Goal: Task Accomplishment & Management: Use online tool/utility

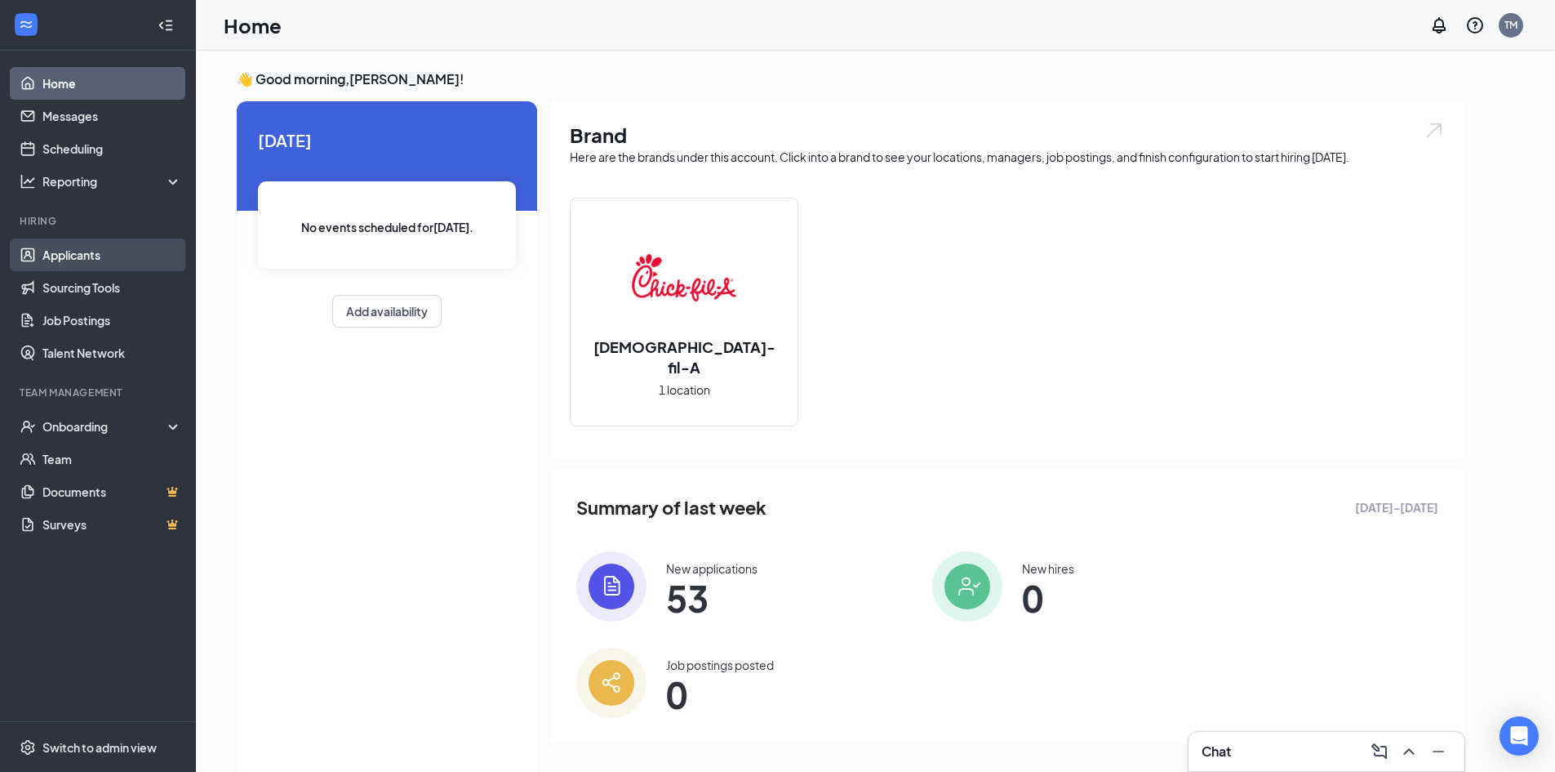
click at [56, 252] on link "Applicants" at bounding box center [112, 254] width 140 height 33
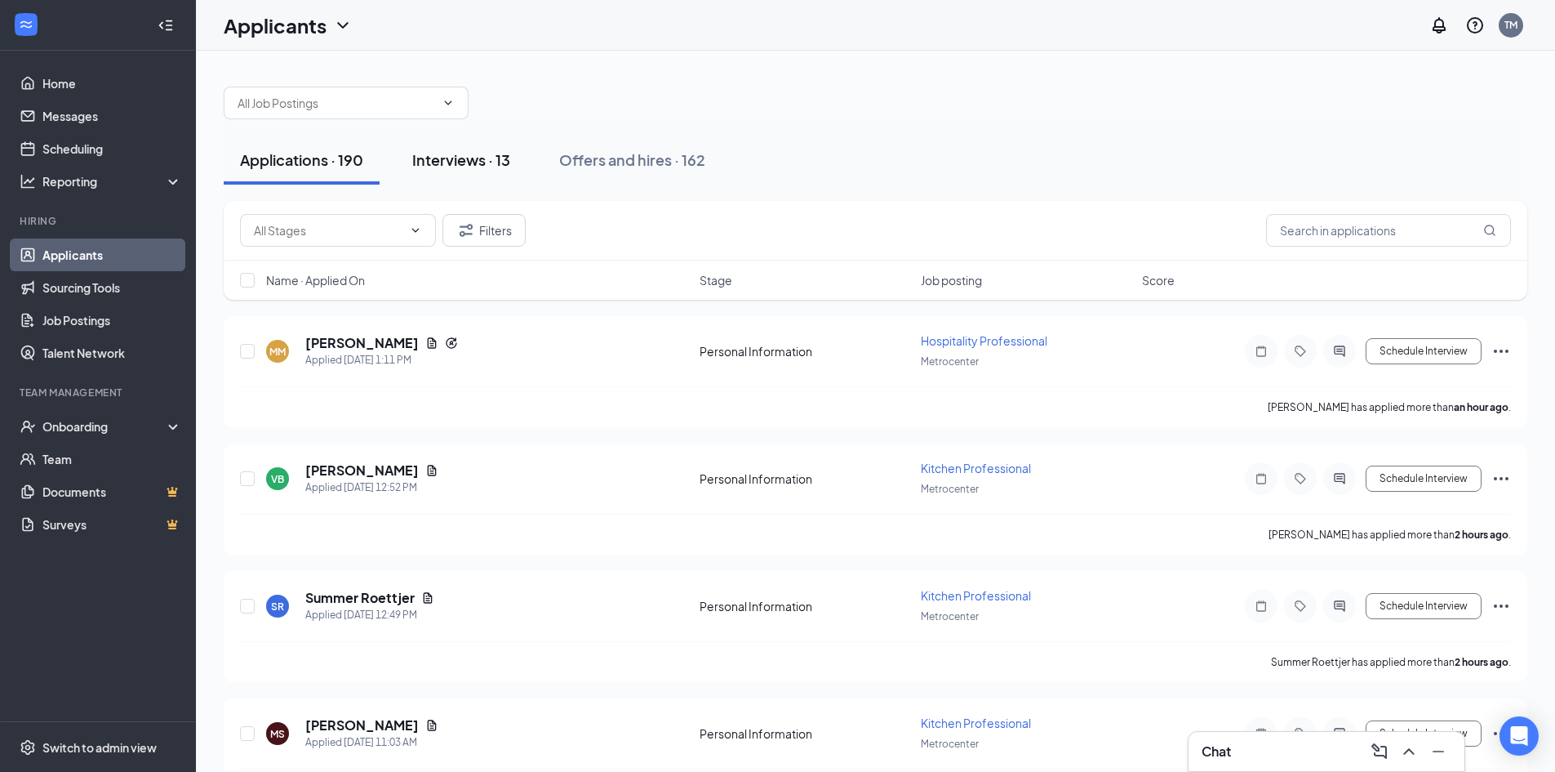
click at [454, 170] on button "Interviews · 13" at bounding box center [461, 160] width 131 height 49
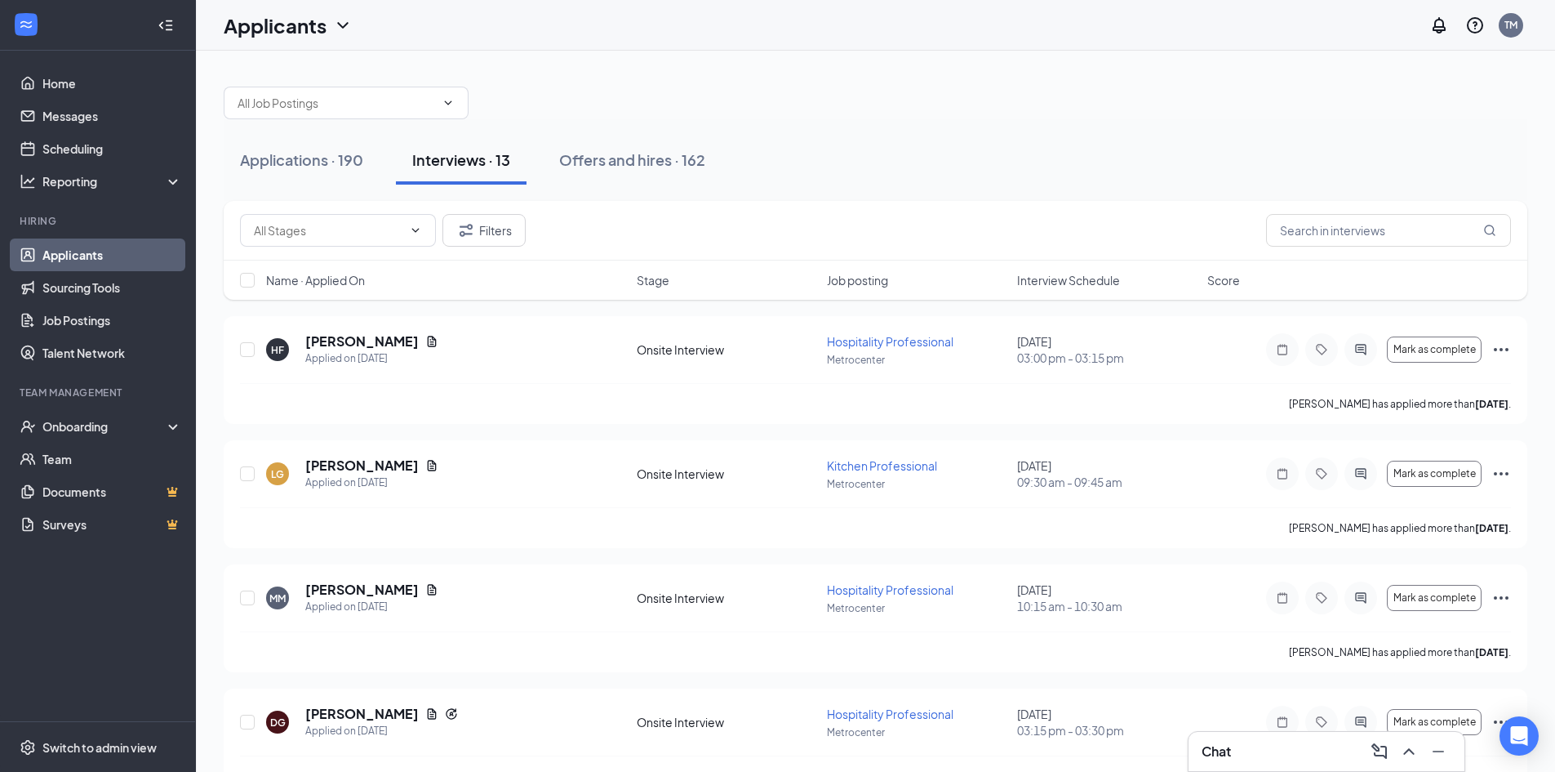
click at [1060, 283] on span "Interview Schedule" at bounding box center [1068, 280] width 103 height 16
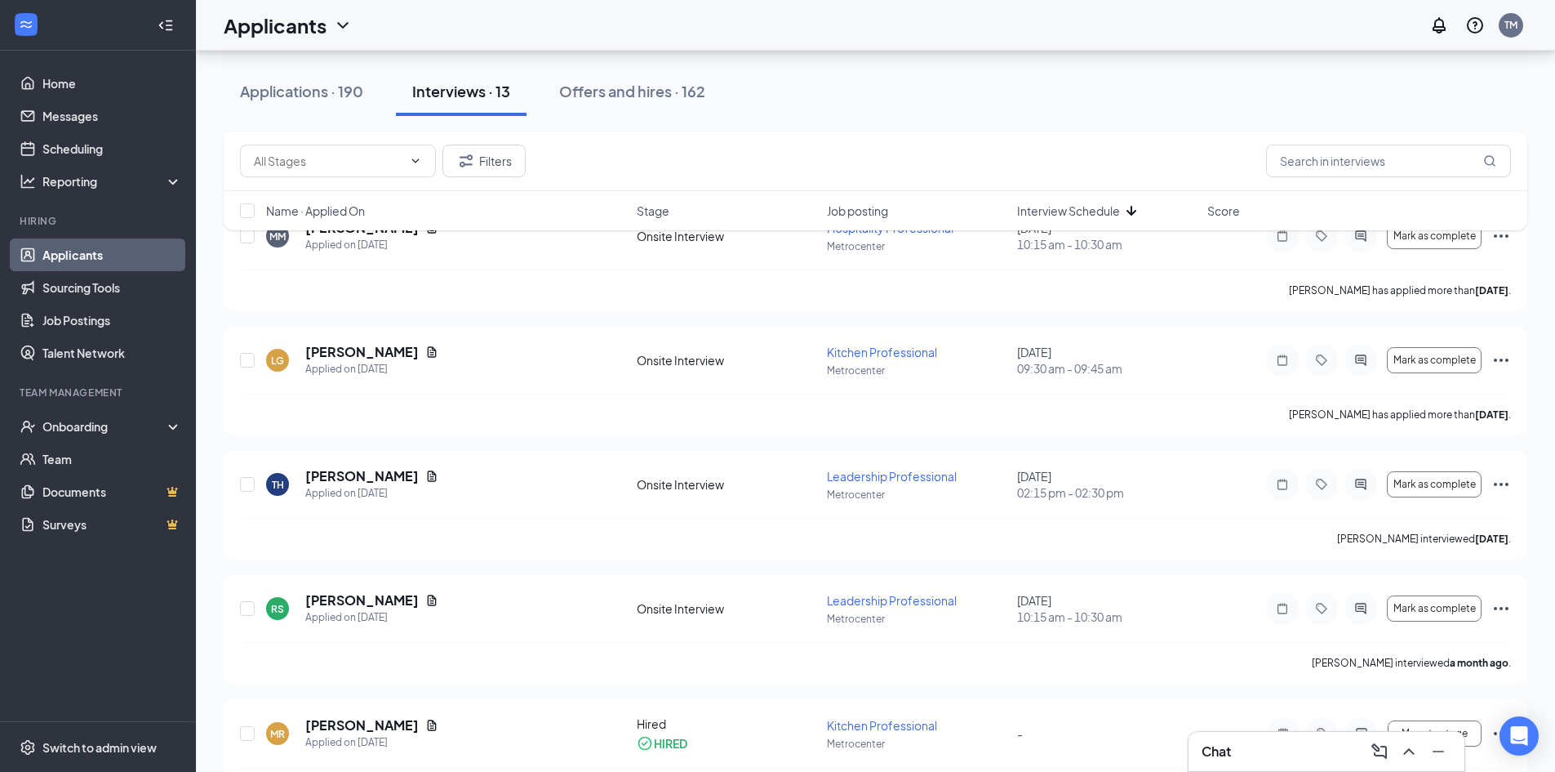
scroll to position [735, 0]
click at [1502, 358] on icon "Ellipses" at bounding box center [1502, 359] width 20 height 20
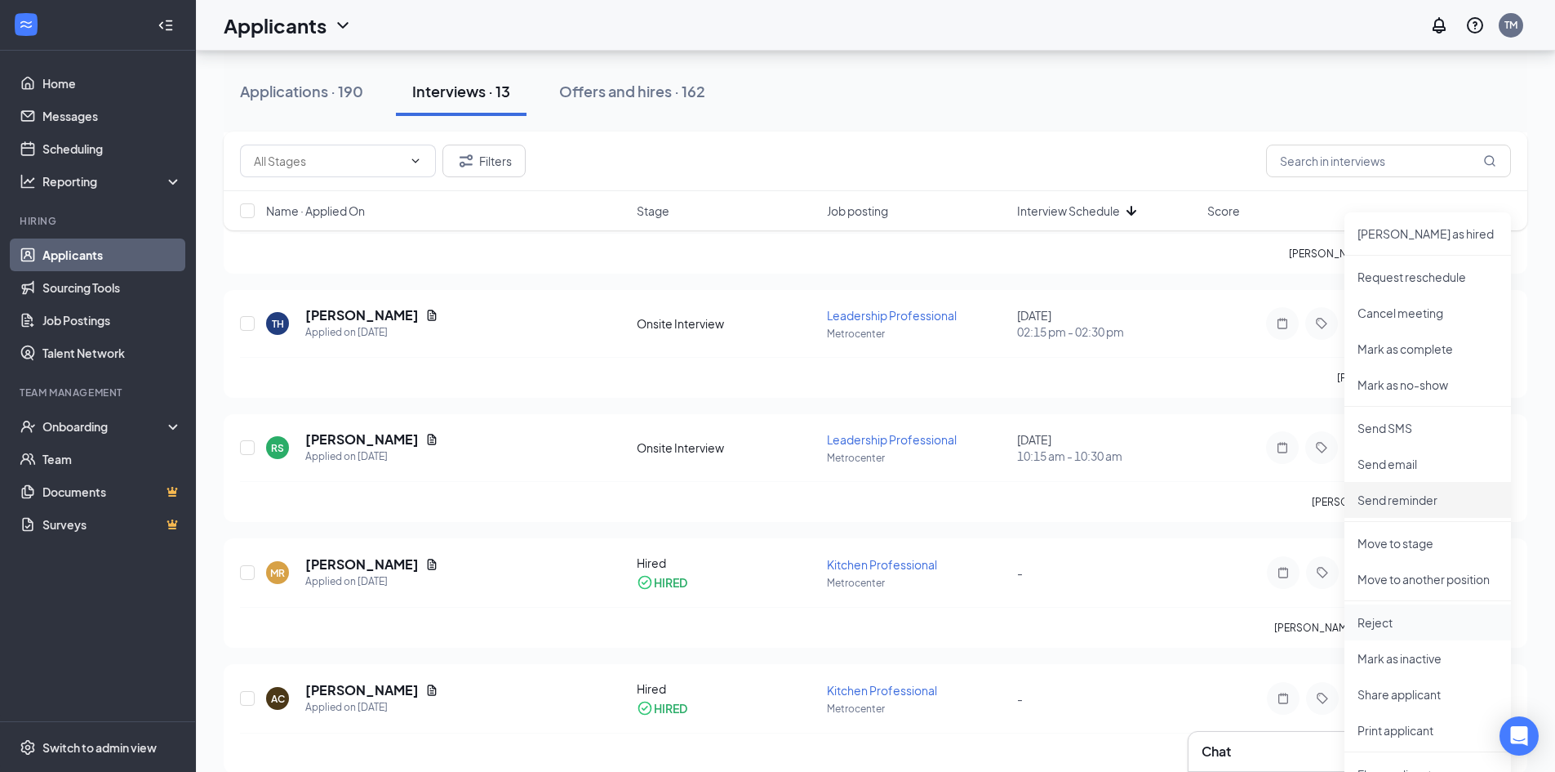
scroll to position [898, 0]
click at [1413, 731] on p "Print applicant" at bounding box center [1428, 727] width 140 height 16
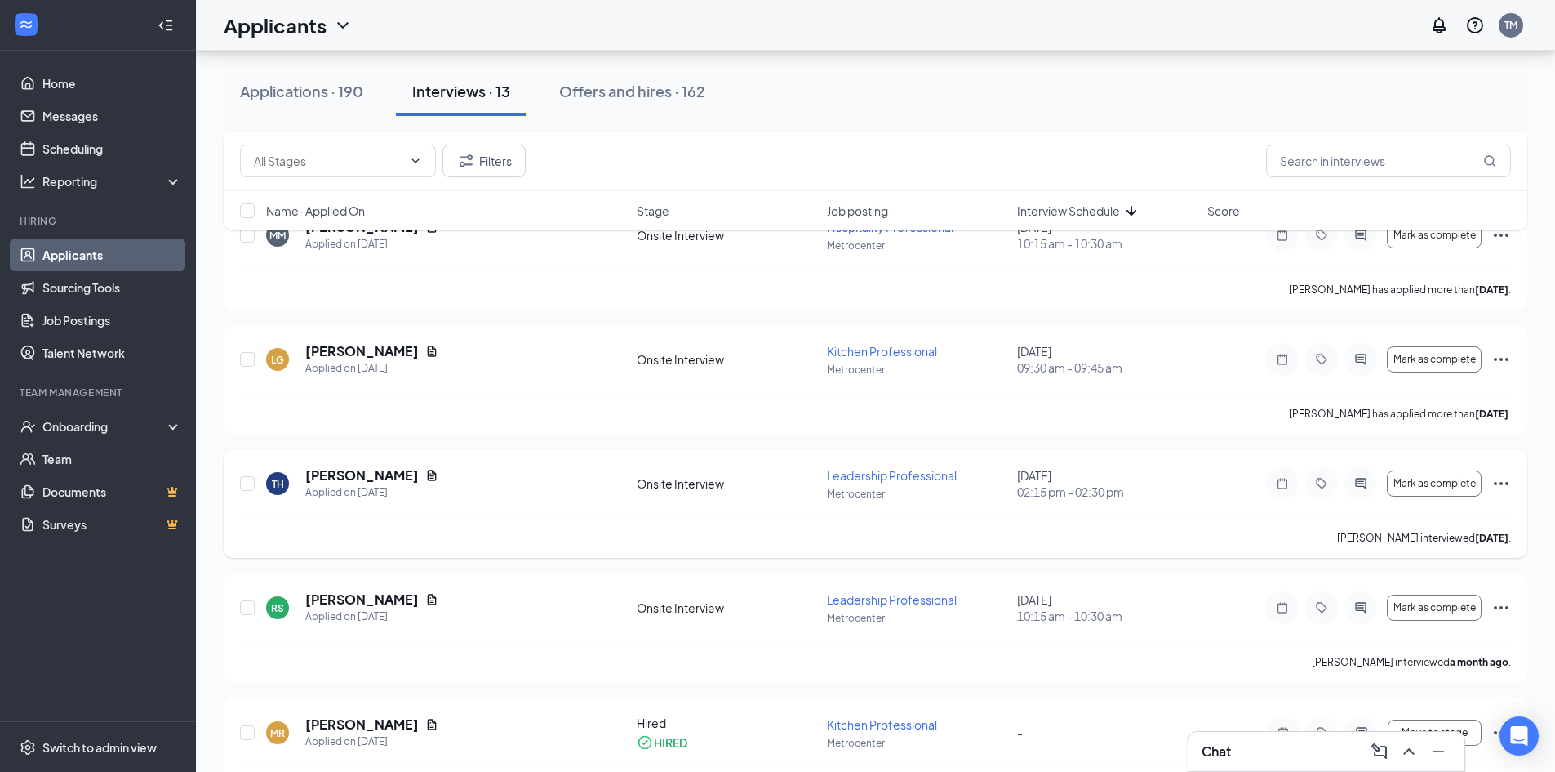
scroll to position [653, 0]
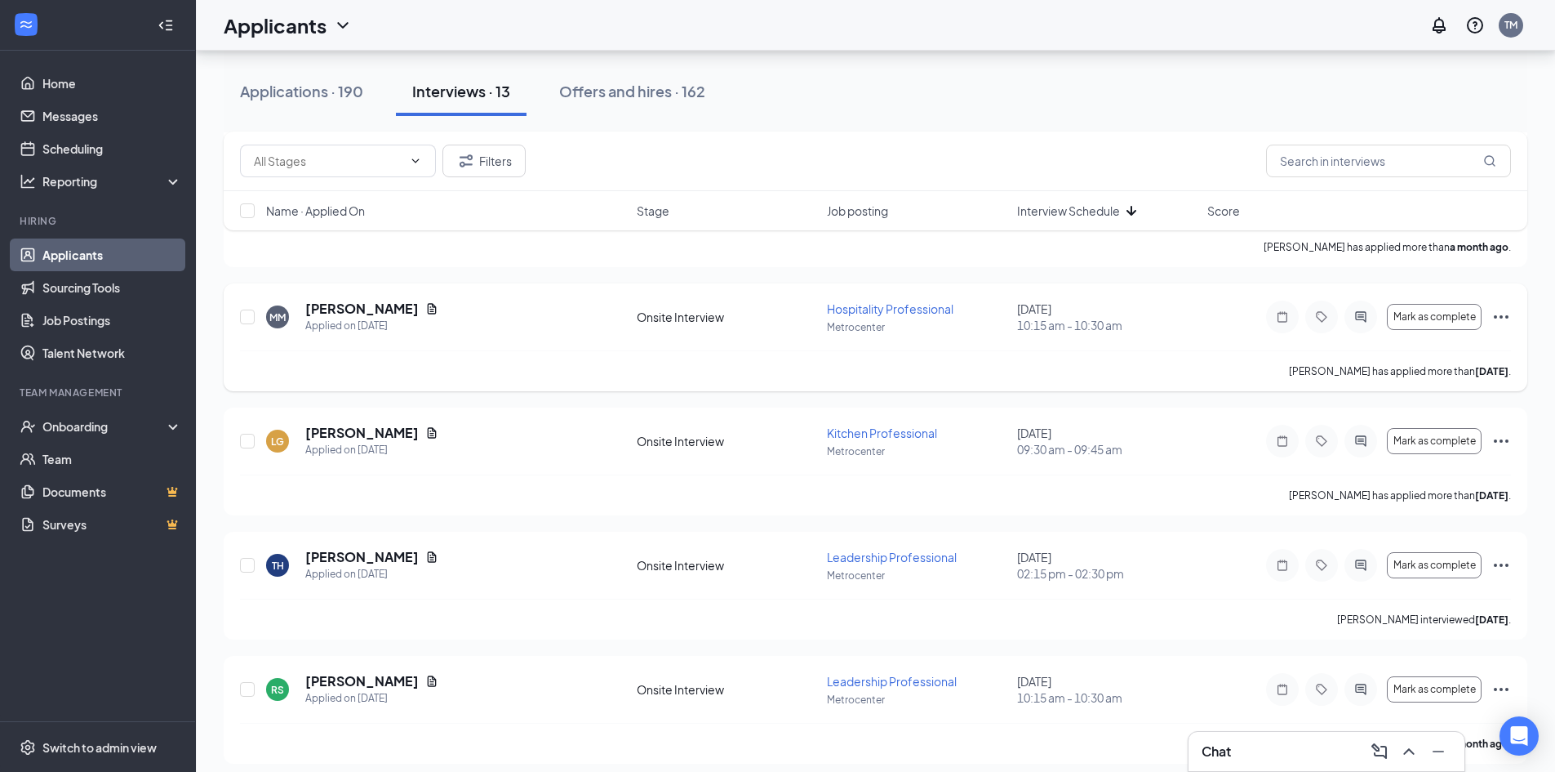
click at [1506, 308] on icon "Ellipses" at bounding box center [1502, 317] width 20 height 20
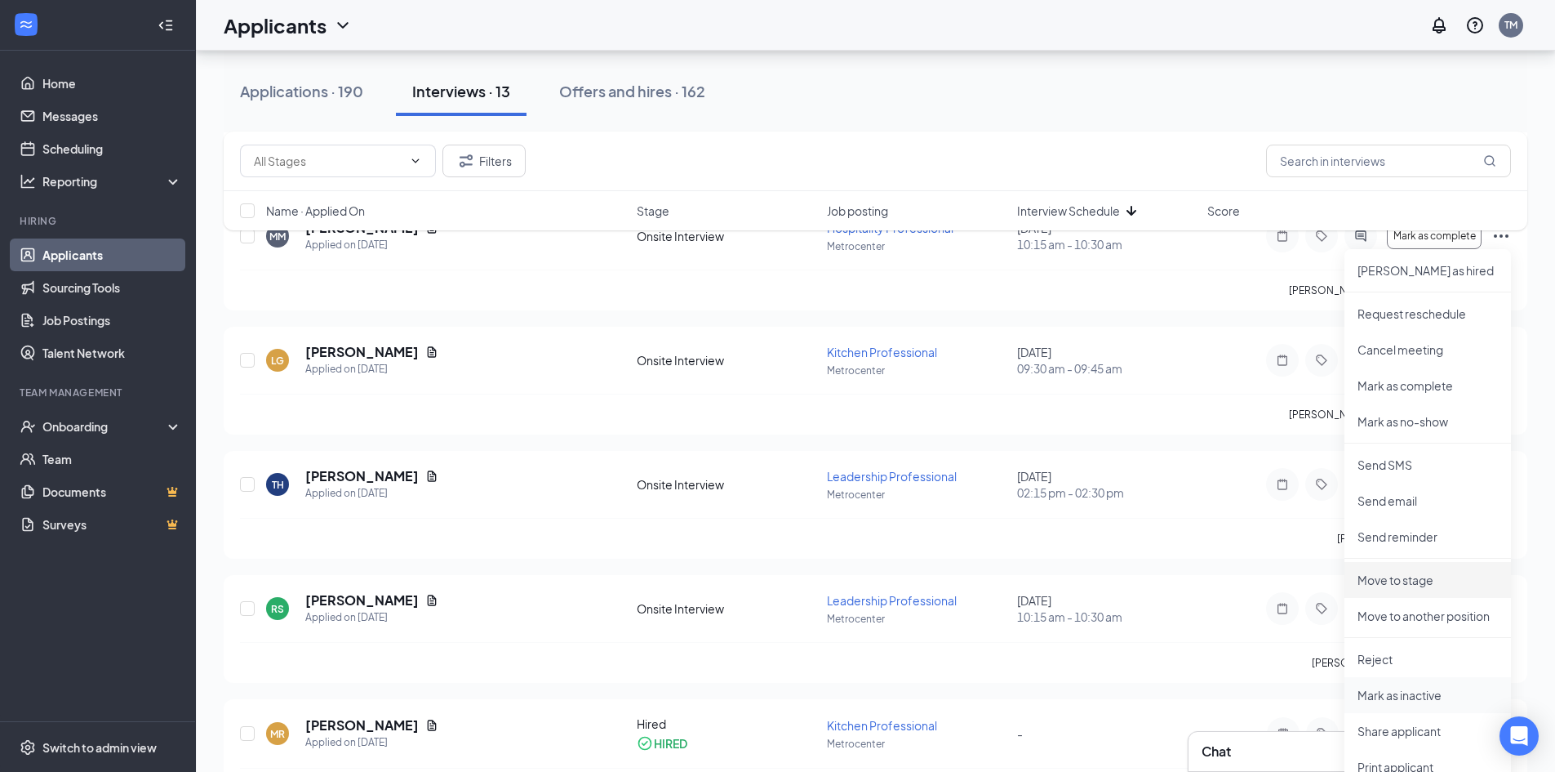
scroll to position [735, 0]
click at [1404, 758] on p "Print applicant" at bounding box center [1428, 766] width 140 height 16
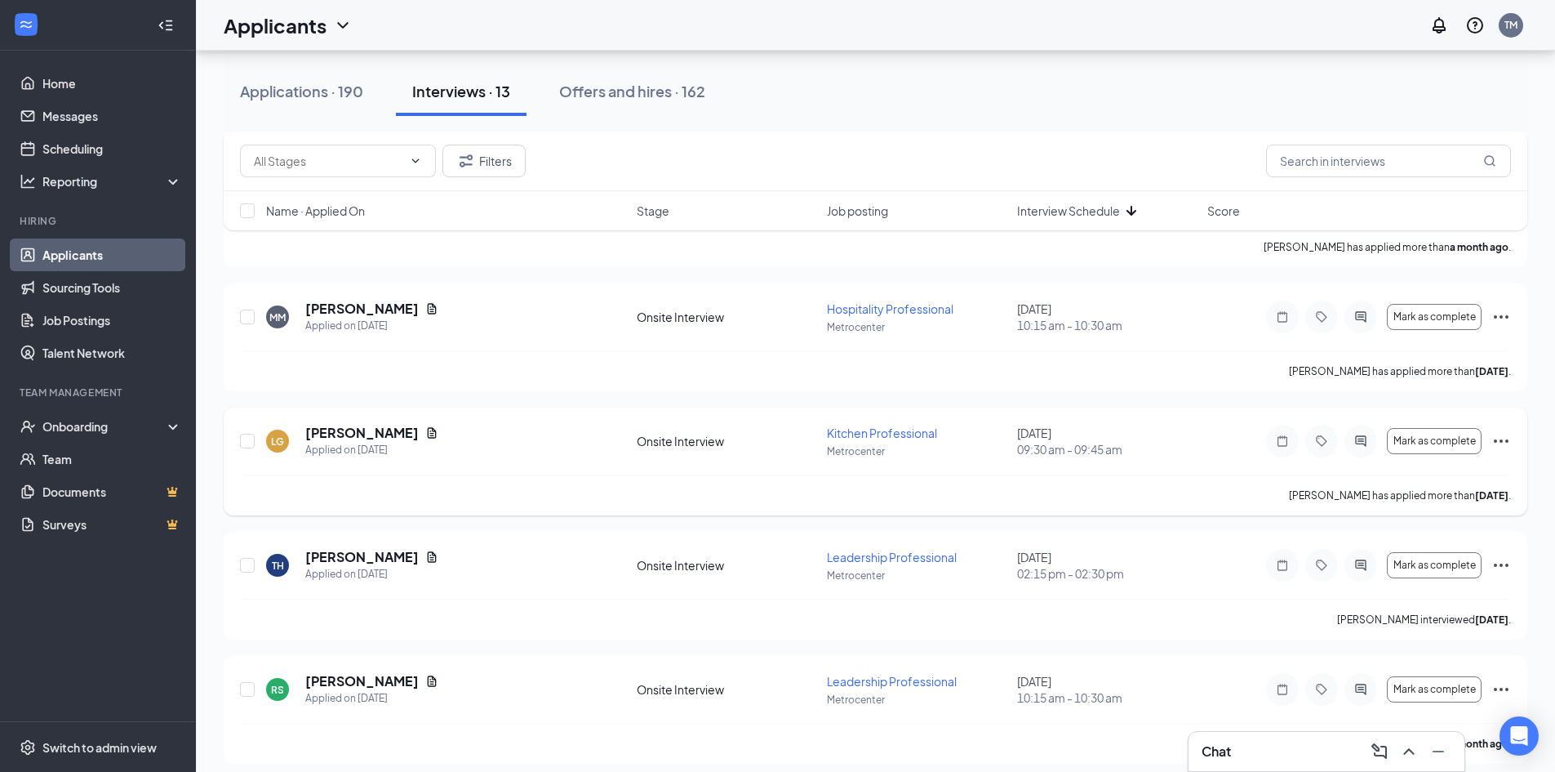
scroll to position [572, 0]
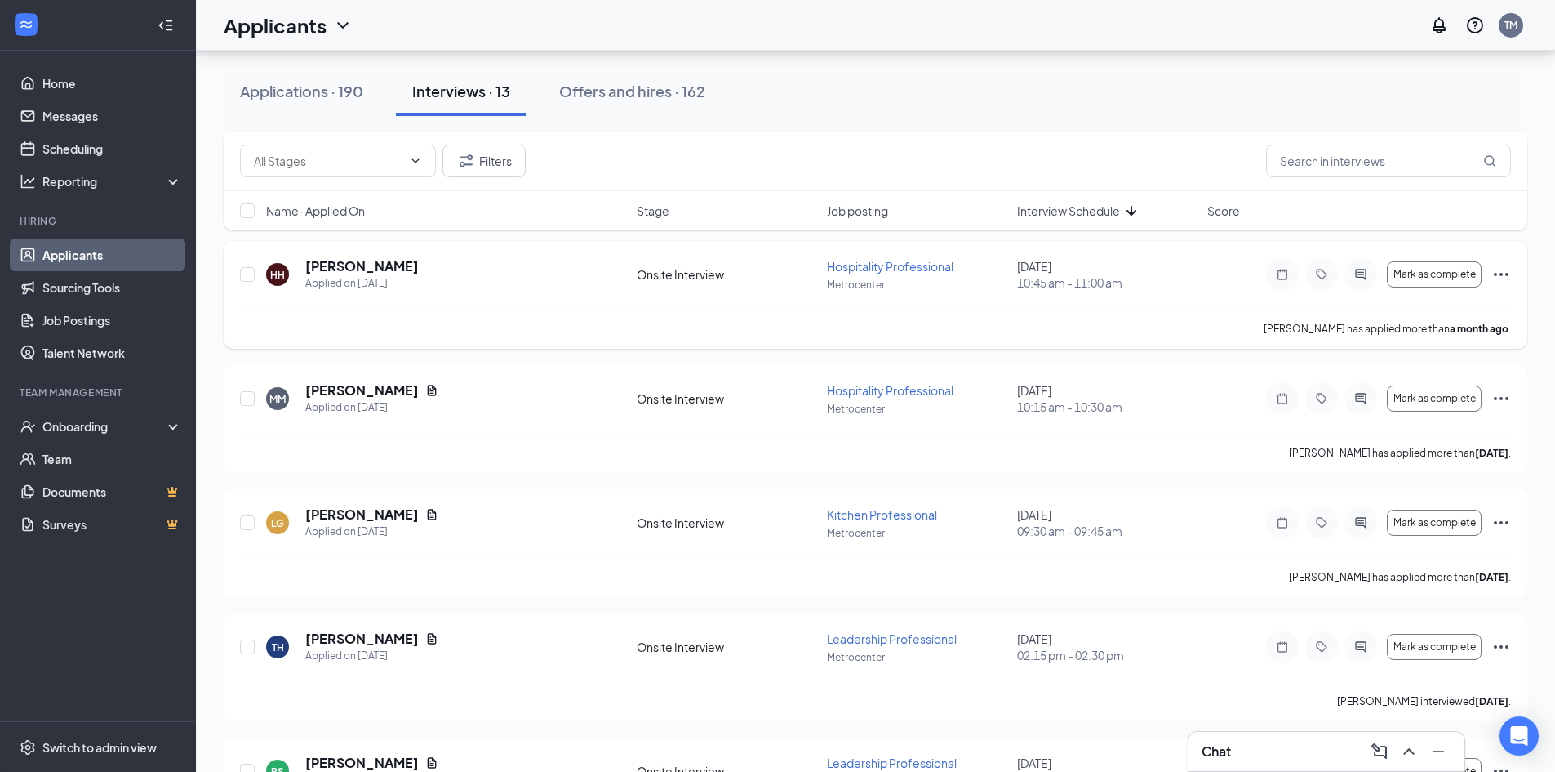
click at [1497, 273] on icon "Ellipses" at bounding box center [1502, 275] width 20 height 20
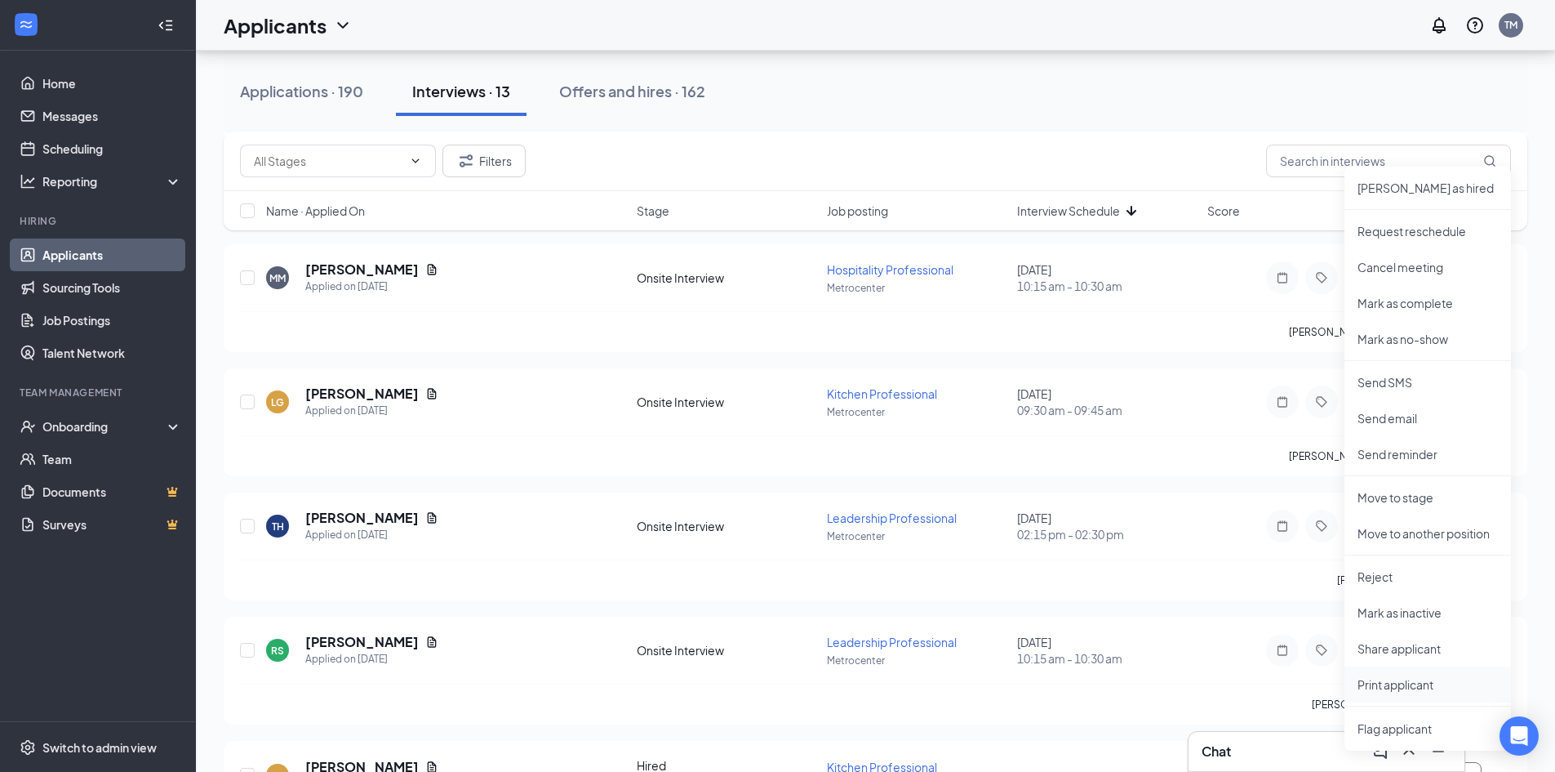
scroll to position [735, 0]
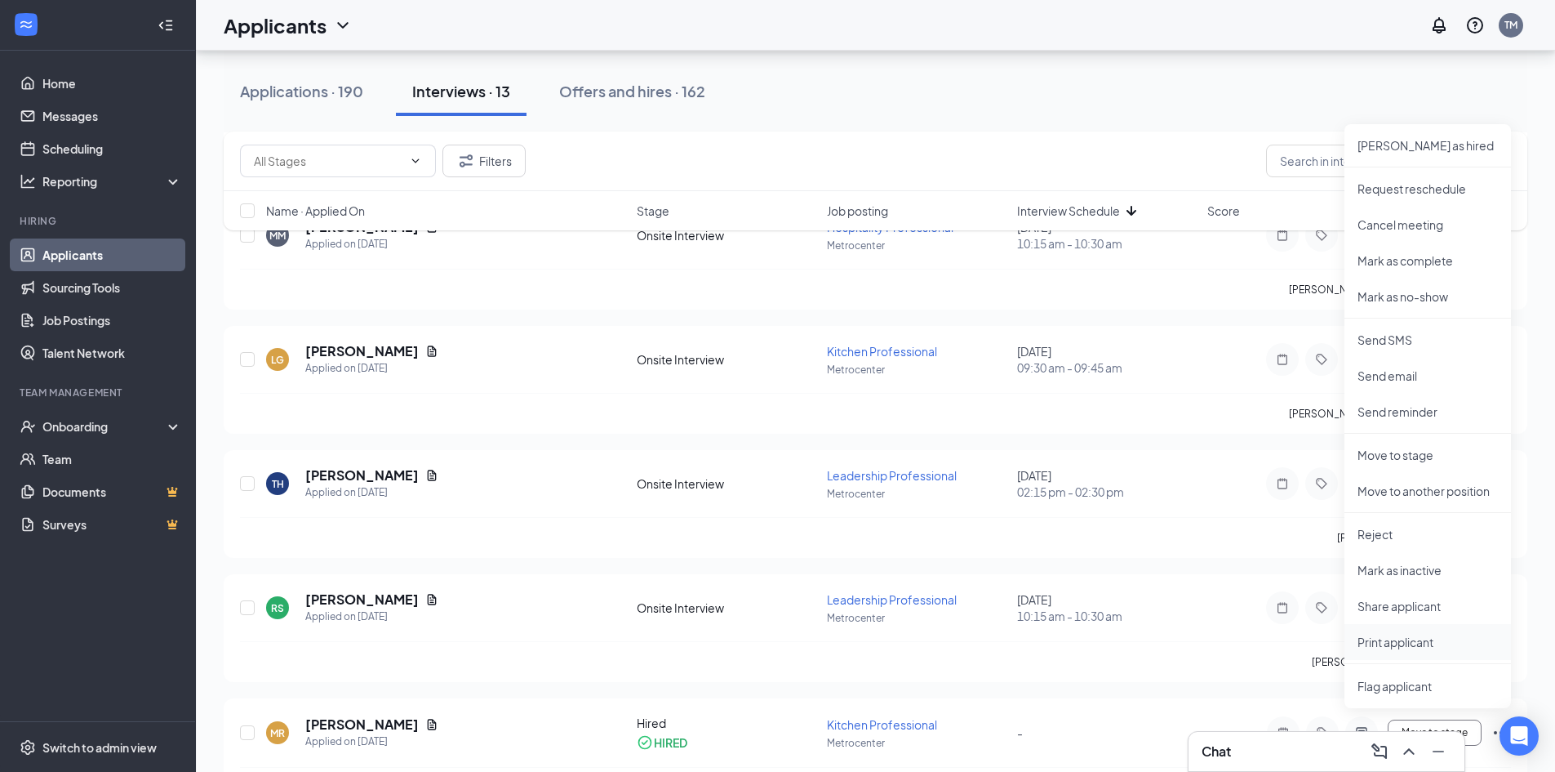
click at [1408, 638] on p "Print applicant" at bounding box center [1428, 642] width 140 height 16
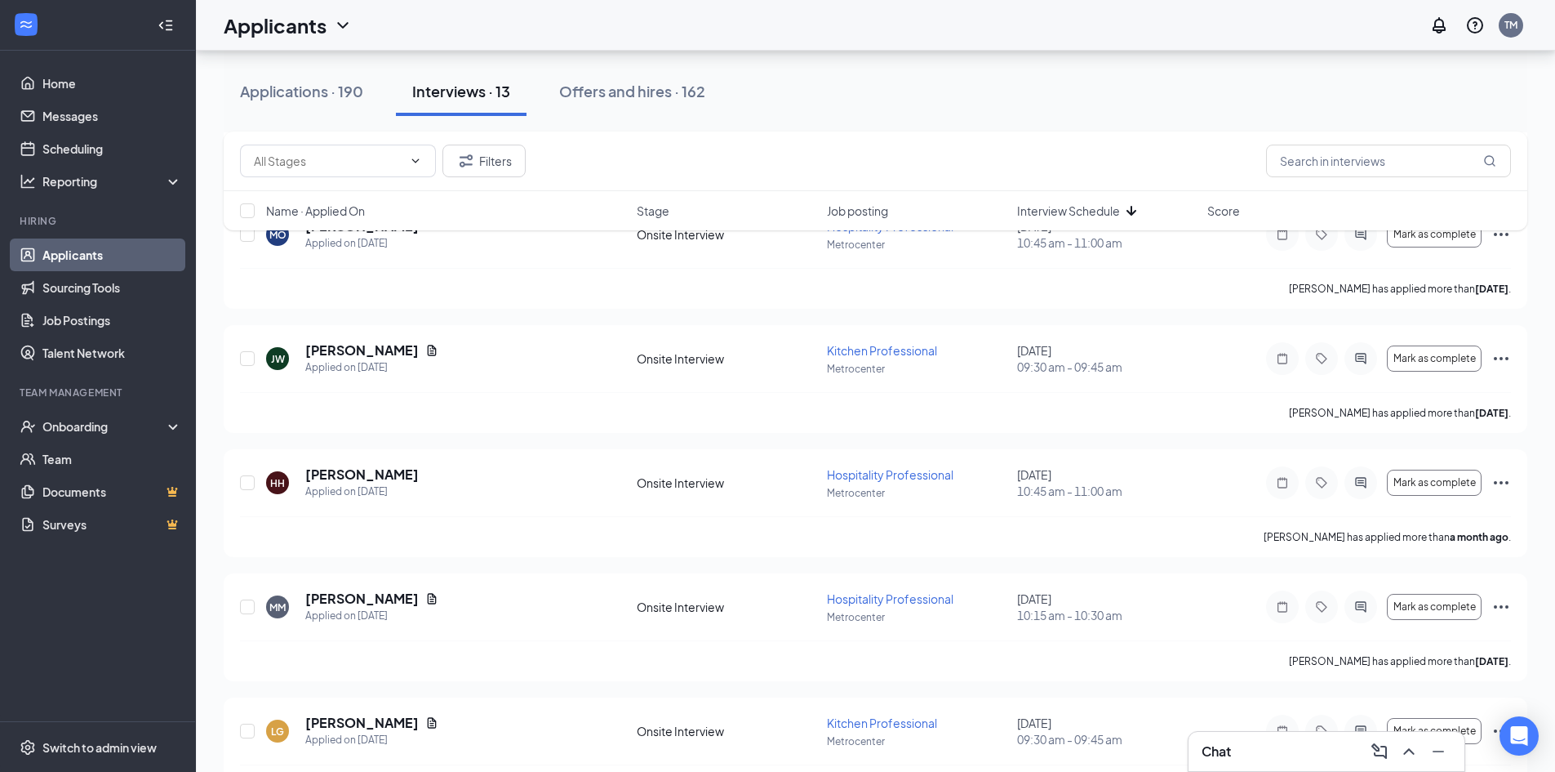
scroll to position [408, 0]
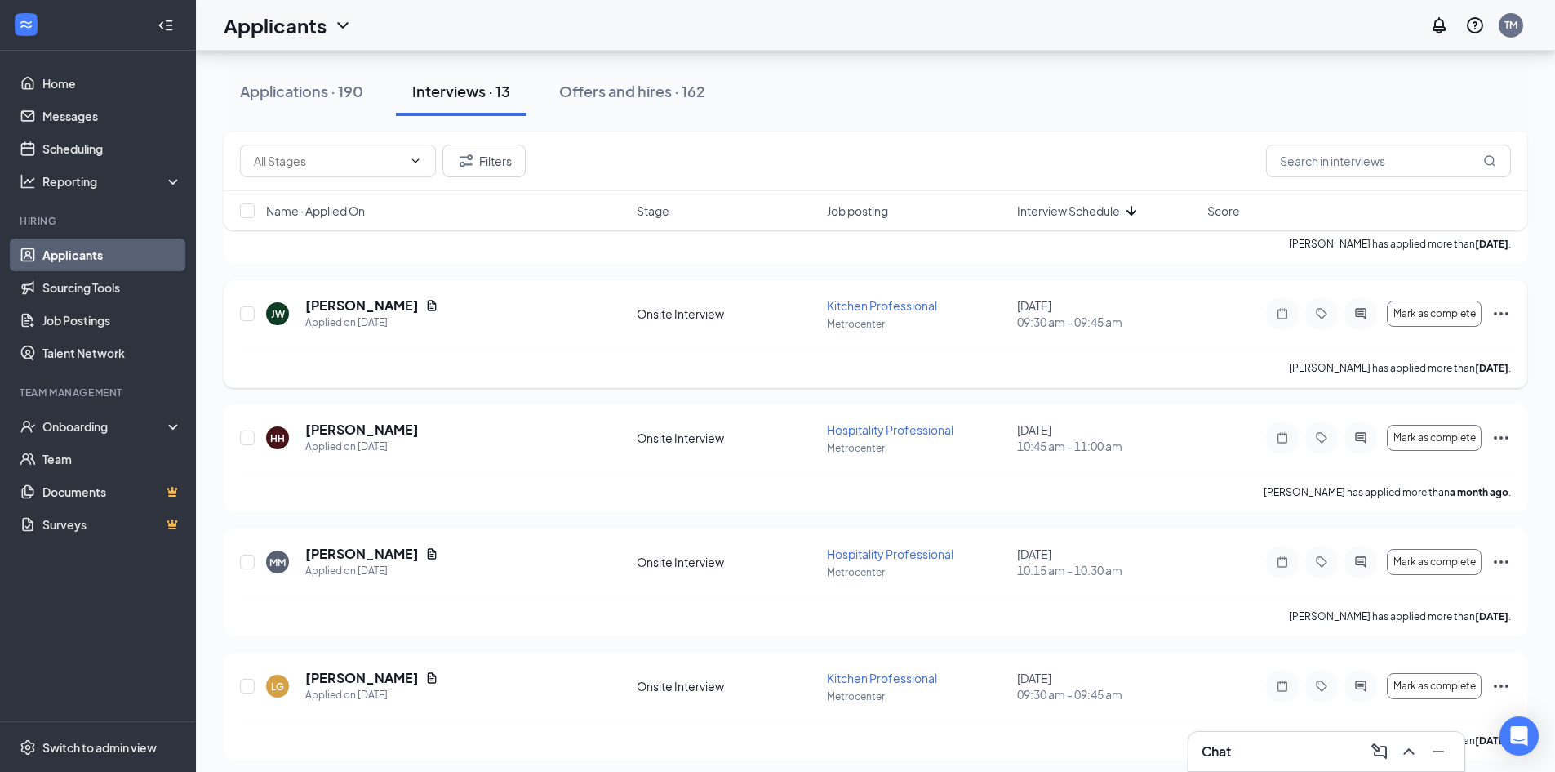
click at [1512, 312] on div "[PERSON_NAME] Applied on [DATE] Onsite Interview Kitchen Professional Metrocent…" at bounding box center [876, 334] width 1304 height 108
click at [1504, 317] on icon "Ellipses" at bounding box center [1502, 314] width 20 height 20
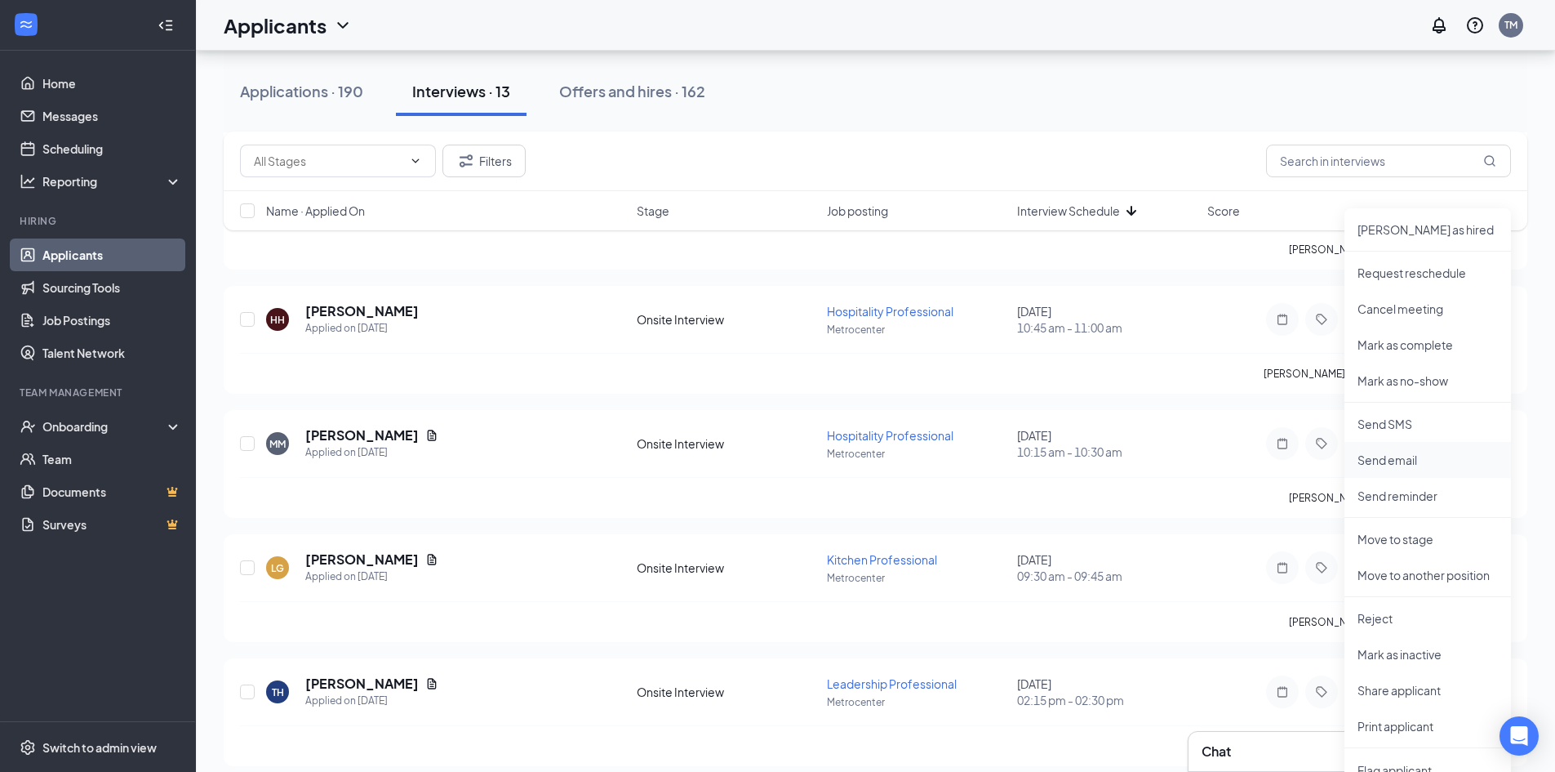
scroll to position [572, 0]
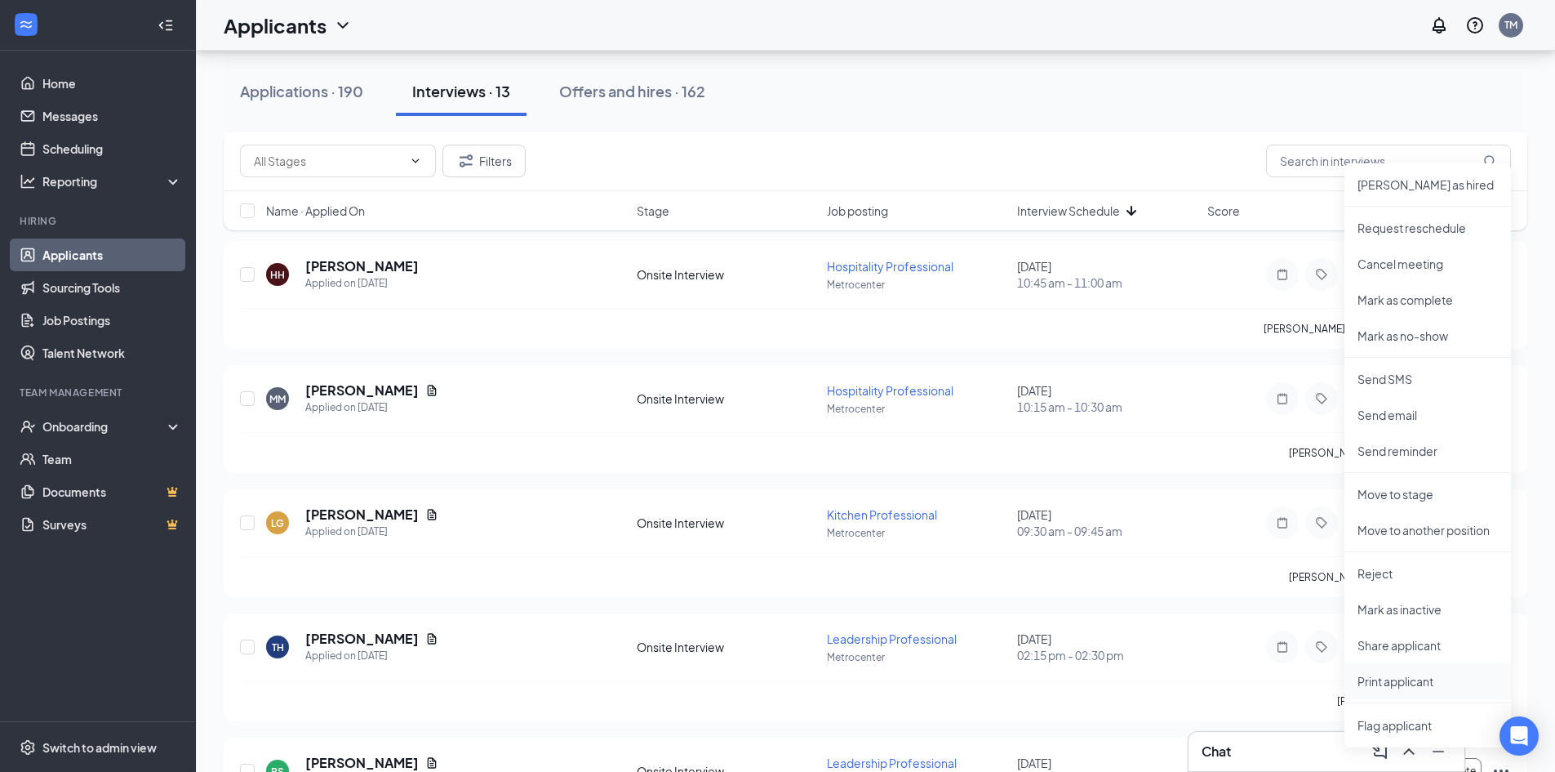
click at [1386, 687] on p "Print applicant" at bounding box center [1428, 681] width 140 height 16
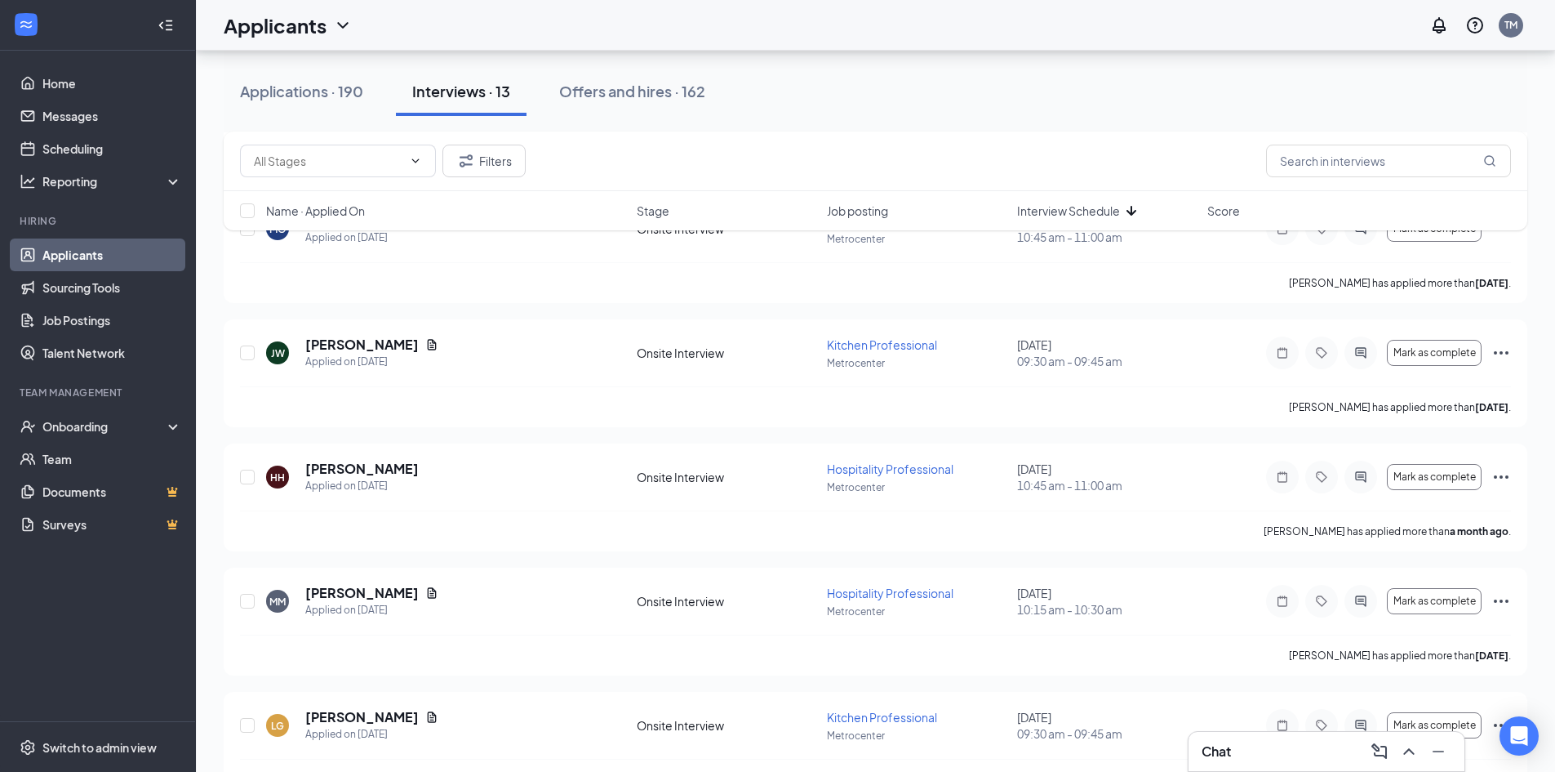
scroll to position [327, 0]
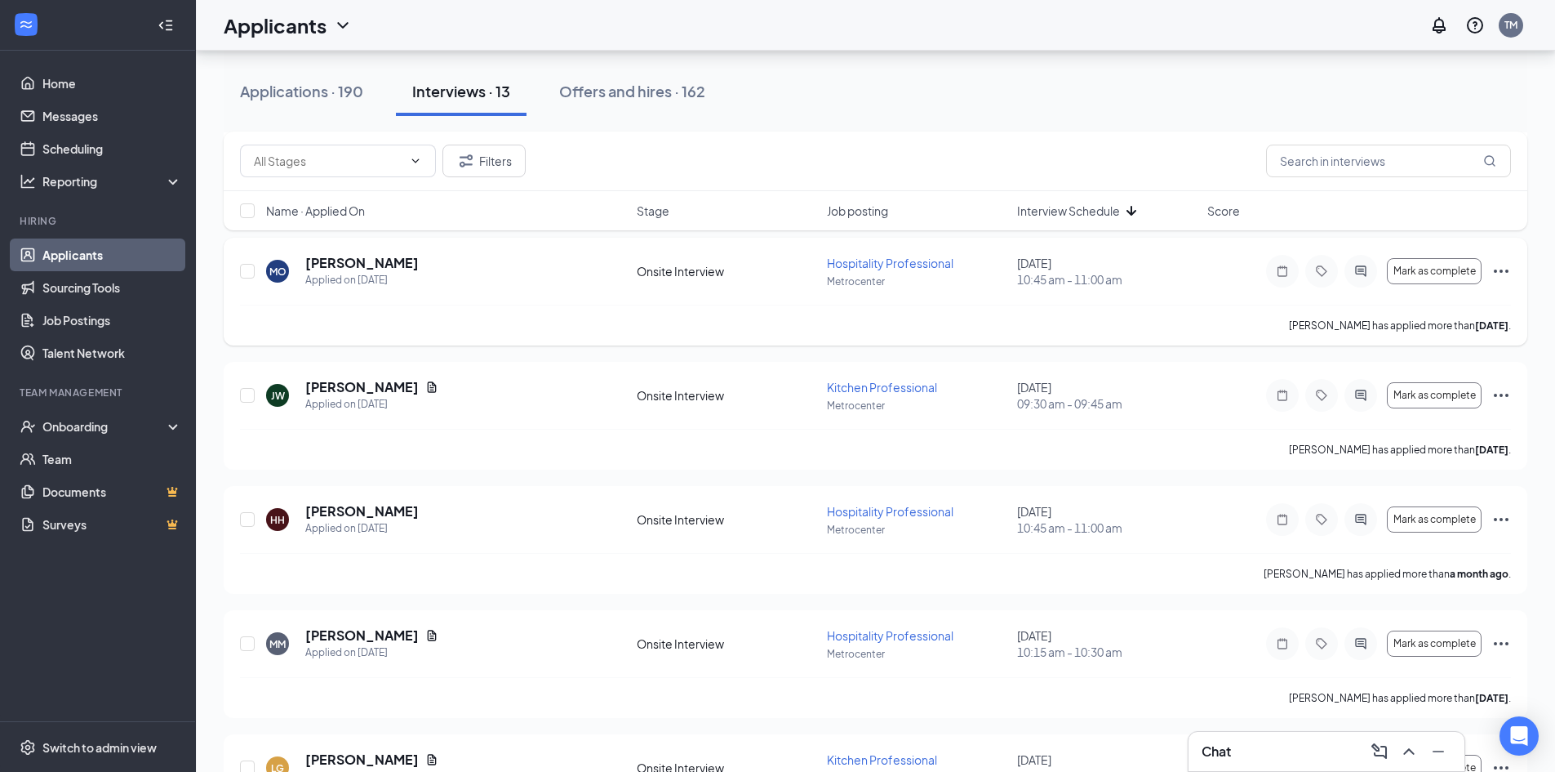
click at [1498, 265] on icon "Ellipses" at bounding box center [1502, 271] width 20 height 20
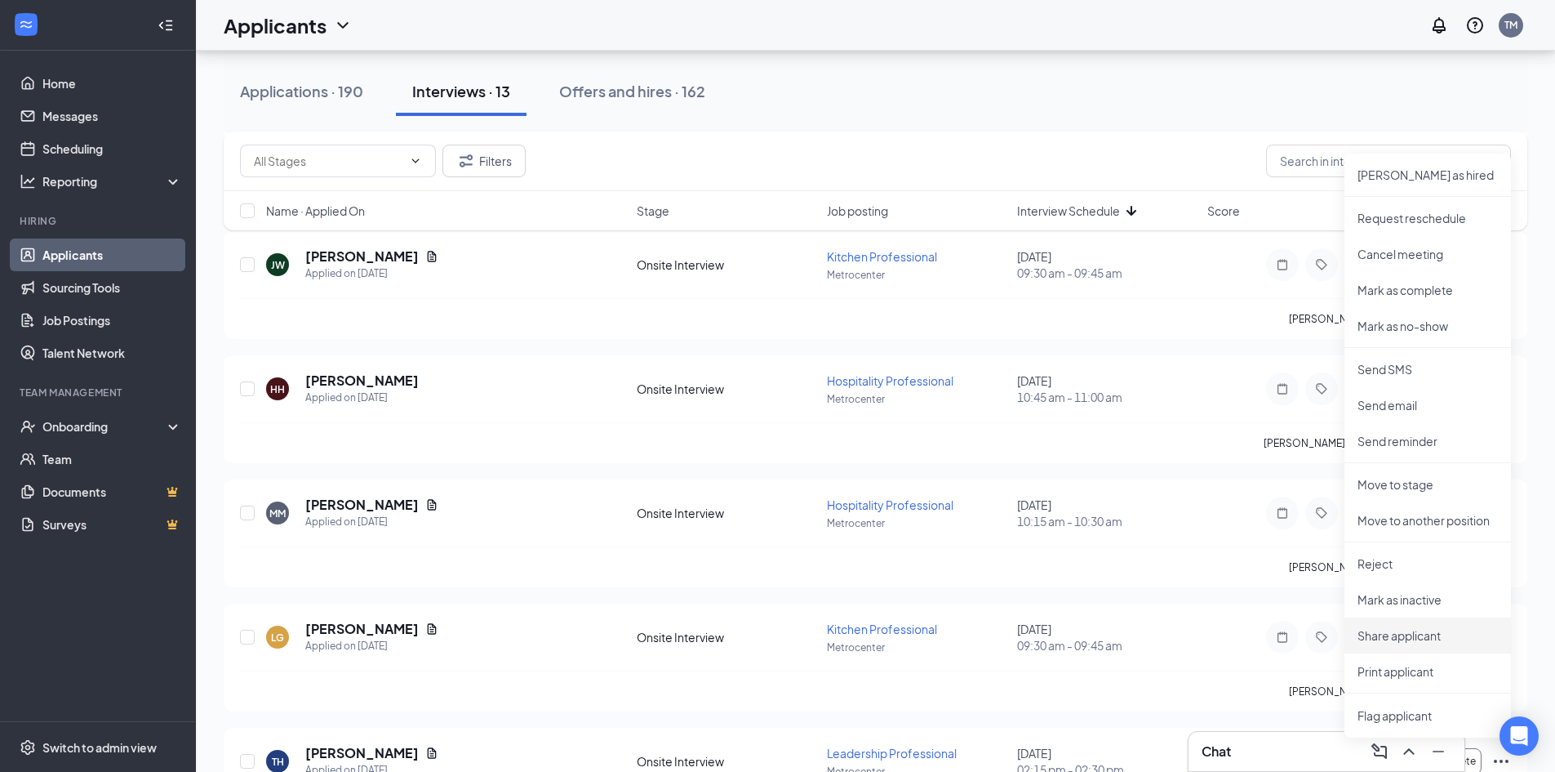
scroll to position [490, 0]
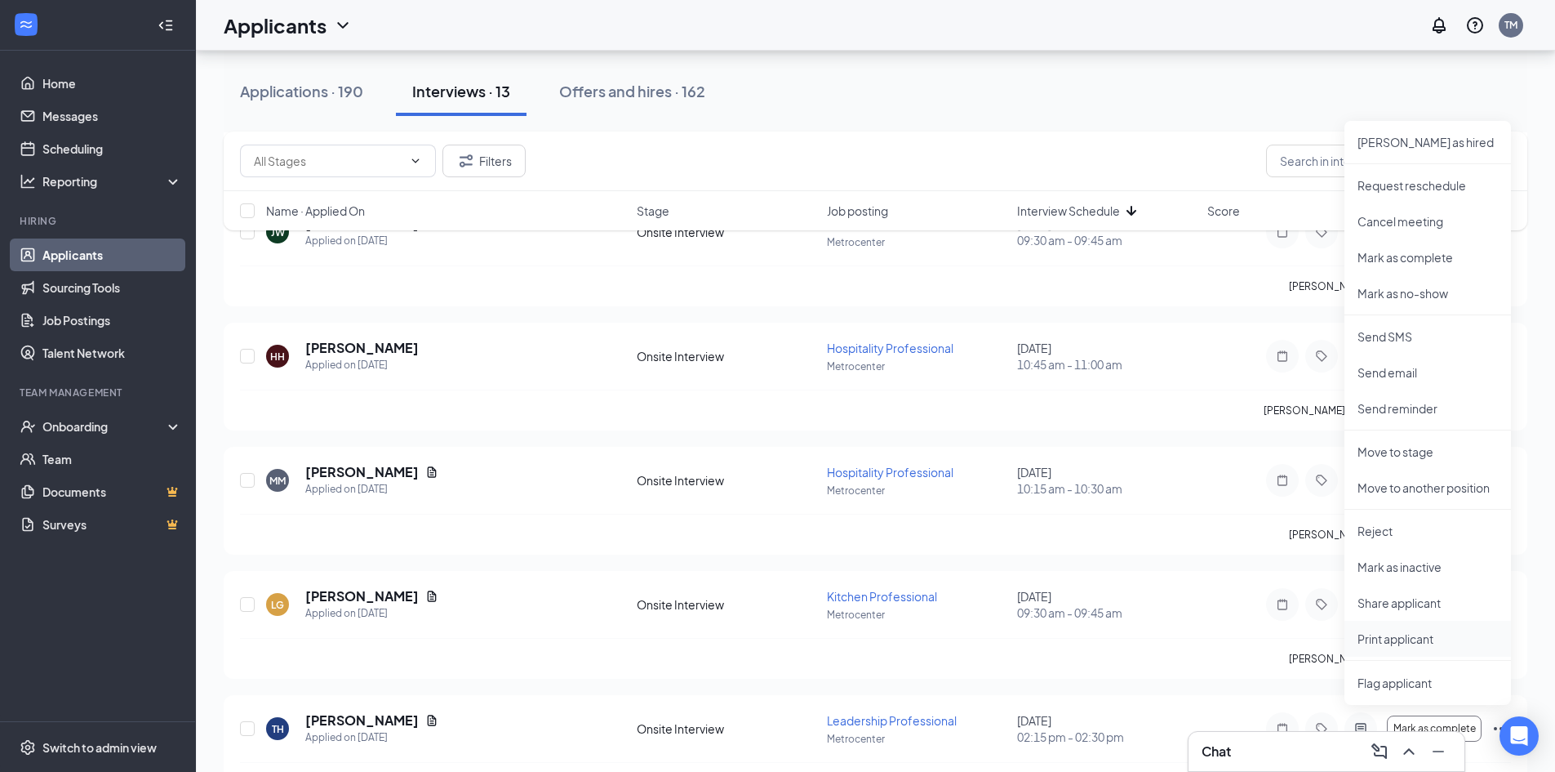
click at [1399, 645] on p "Print applicant" at bounding box center [1428, 638] width 140 height 16
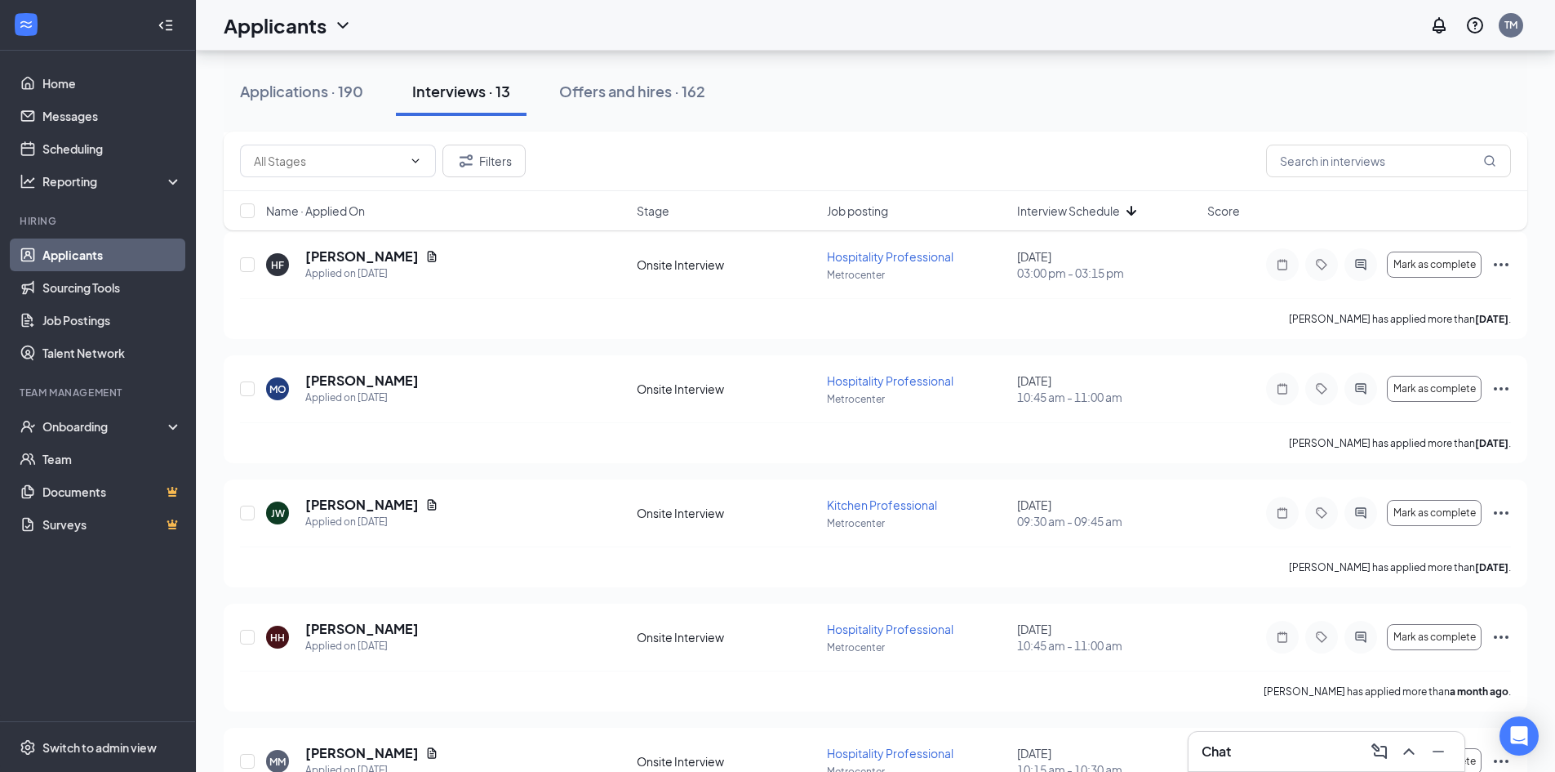
scroll to position [163, 0]
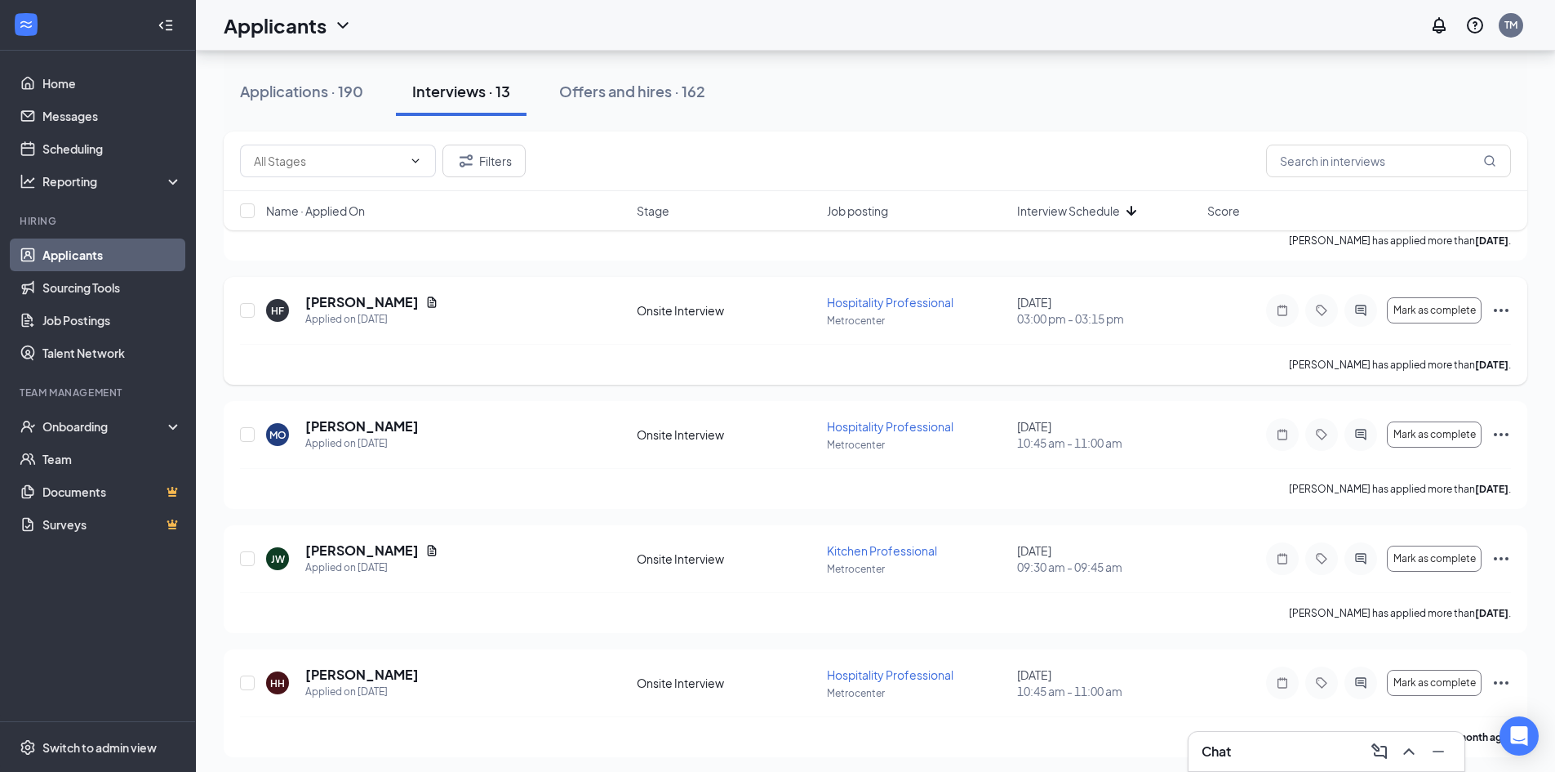
click at [1500, 310] on icon "Ellipses" at bounding box center [1501, 310] width 15 height 3
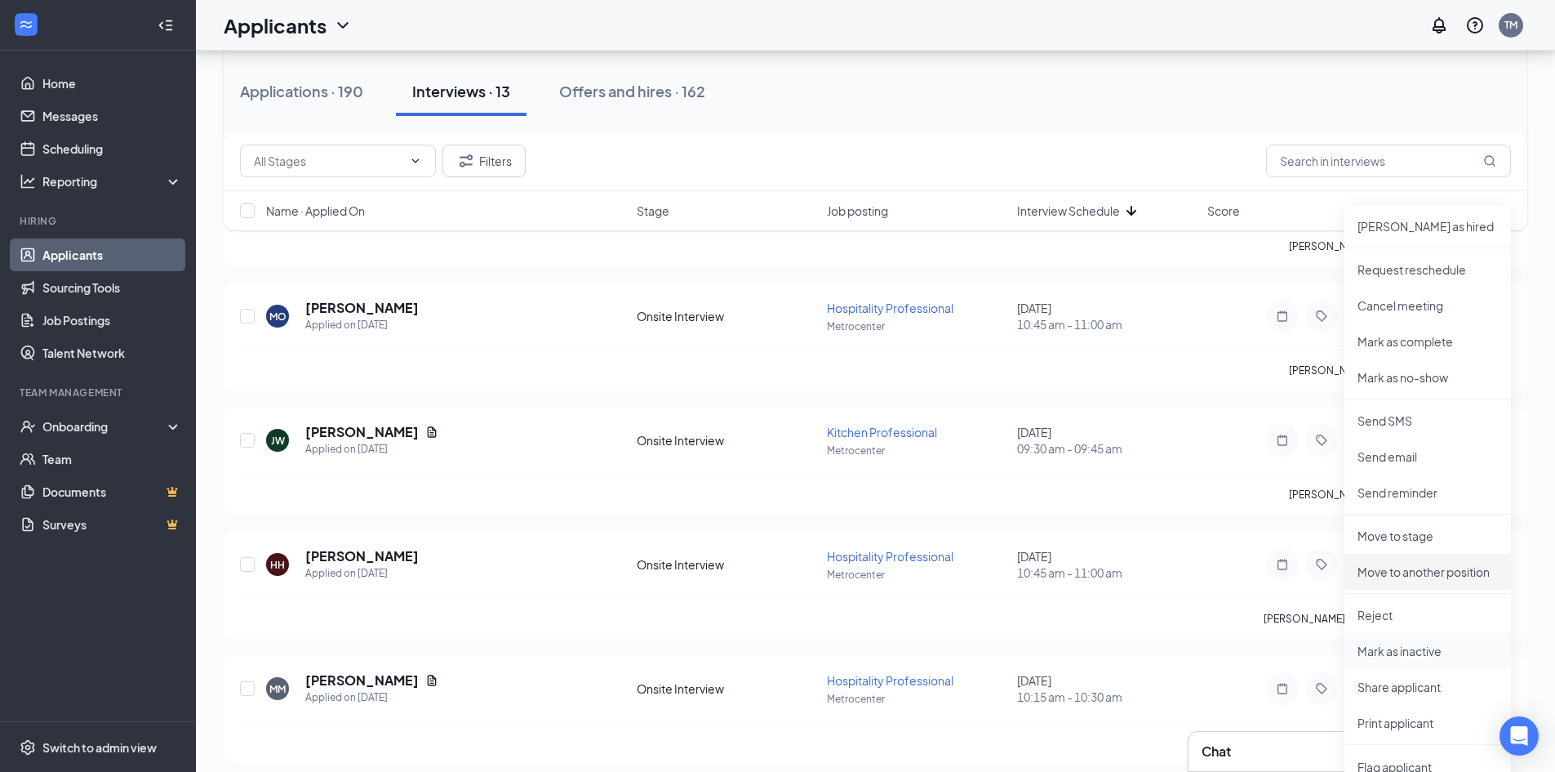
scroll to position [327, 0]
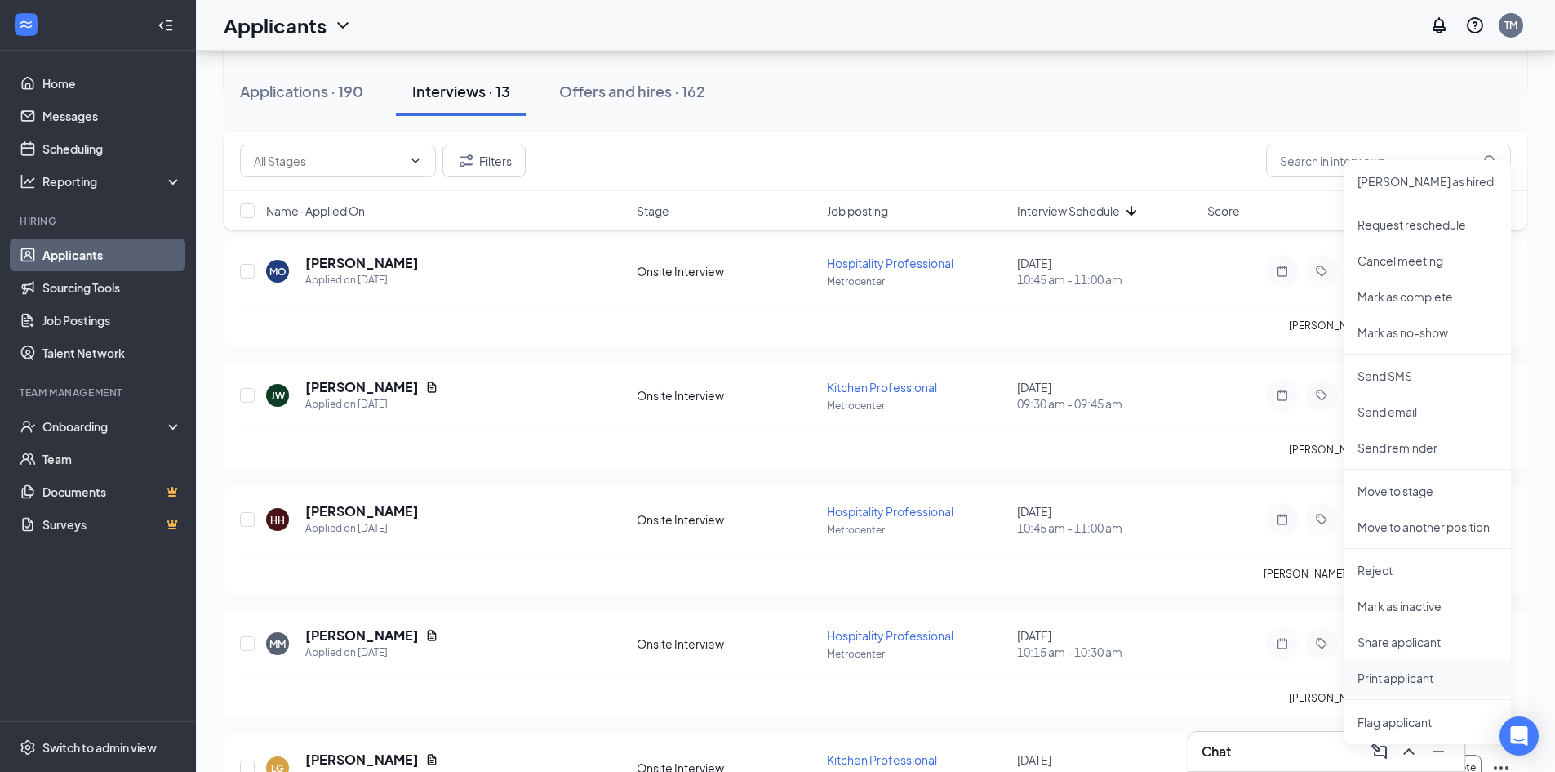
click at [1403, 683] on p "Print applicant" at bounding box center [1428, 678] width 140 height 16
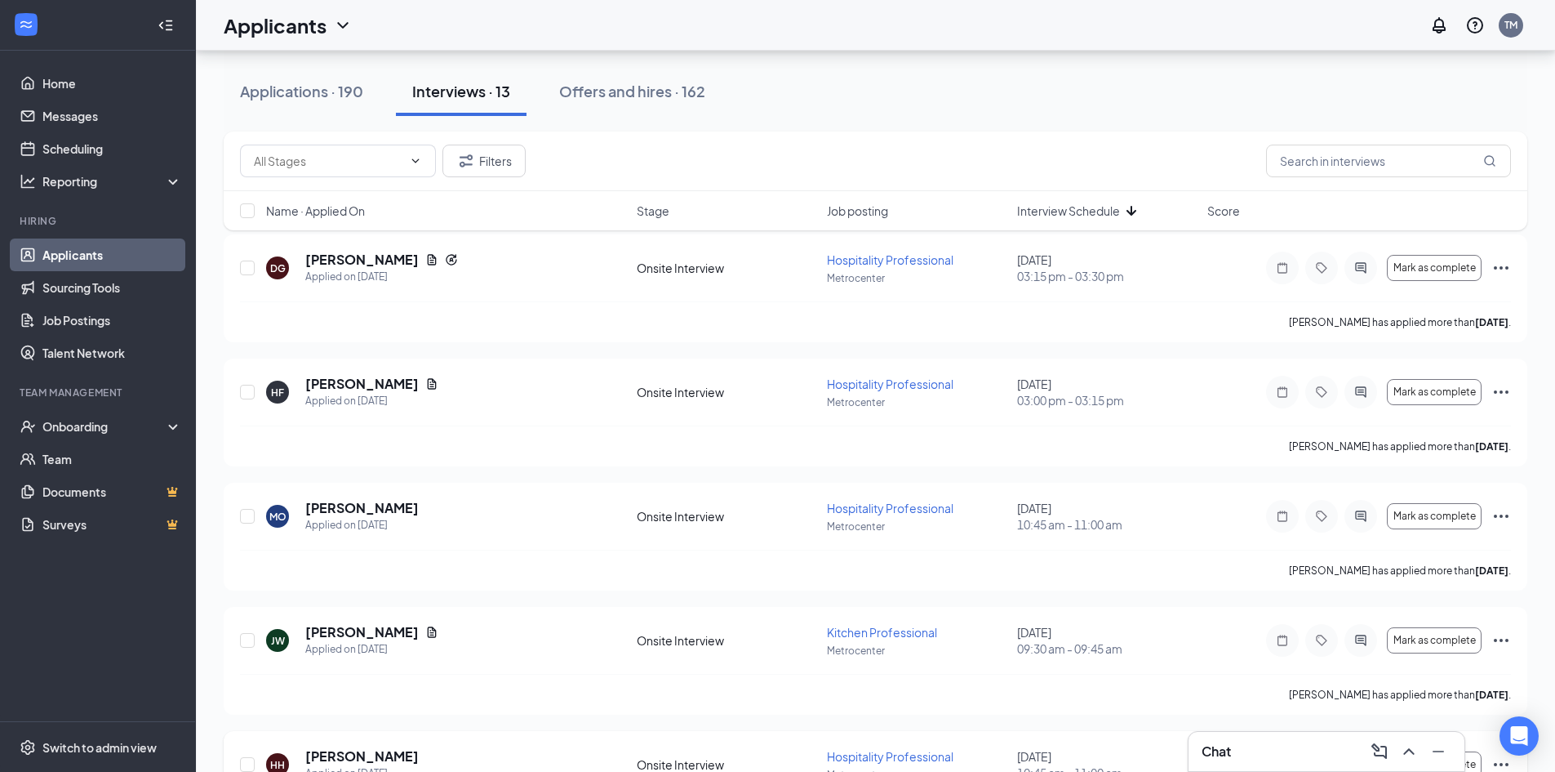
scroll to position [0, 0]
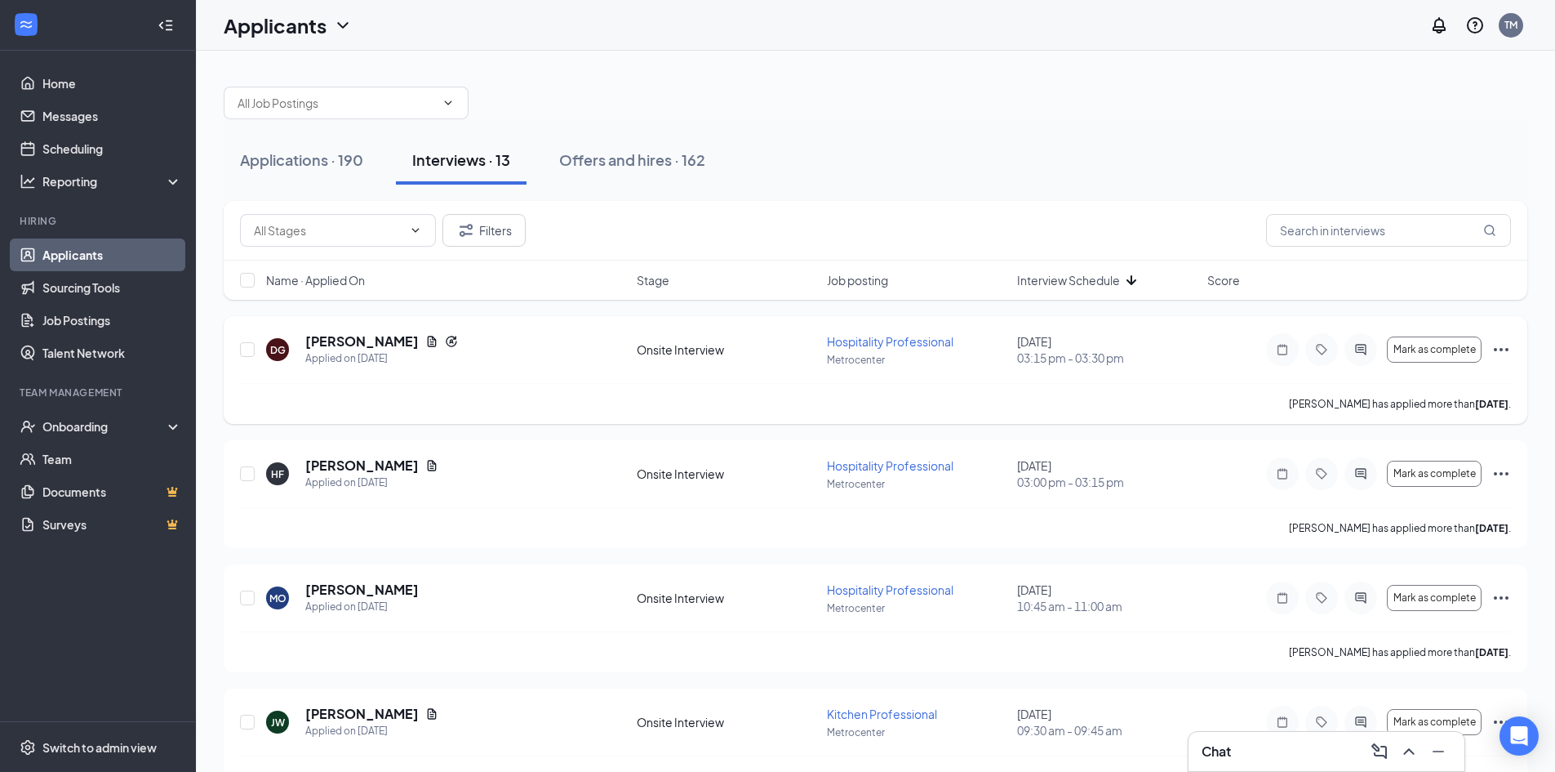
click at [1502, 350] on icon "Ellipses" at bounding box center [1501, 349] width 15 height 3
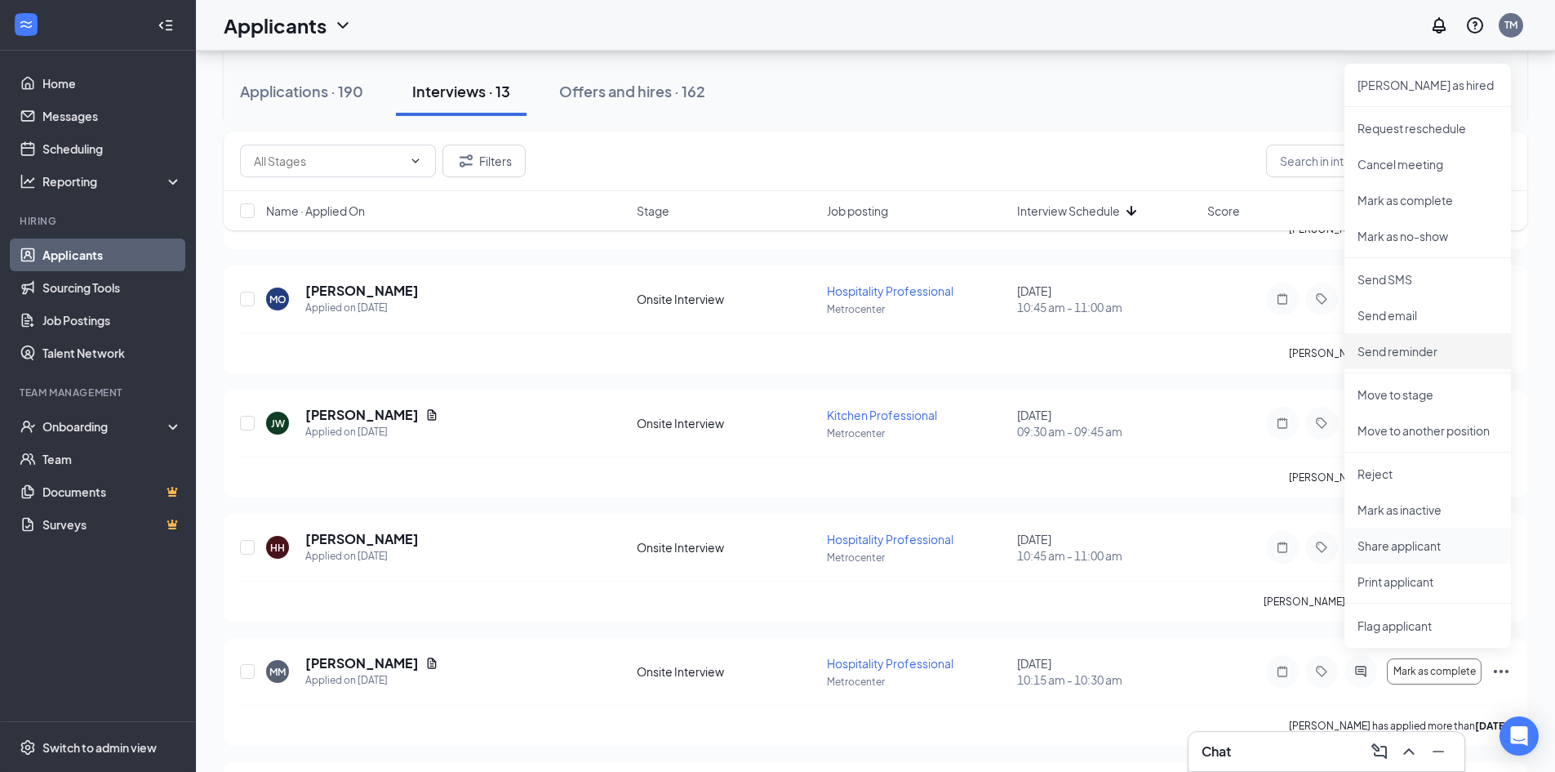
scroll to position [327, 0]
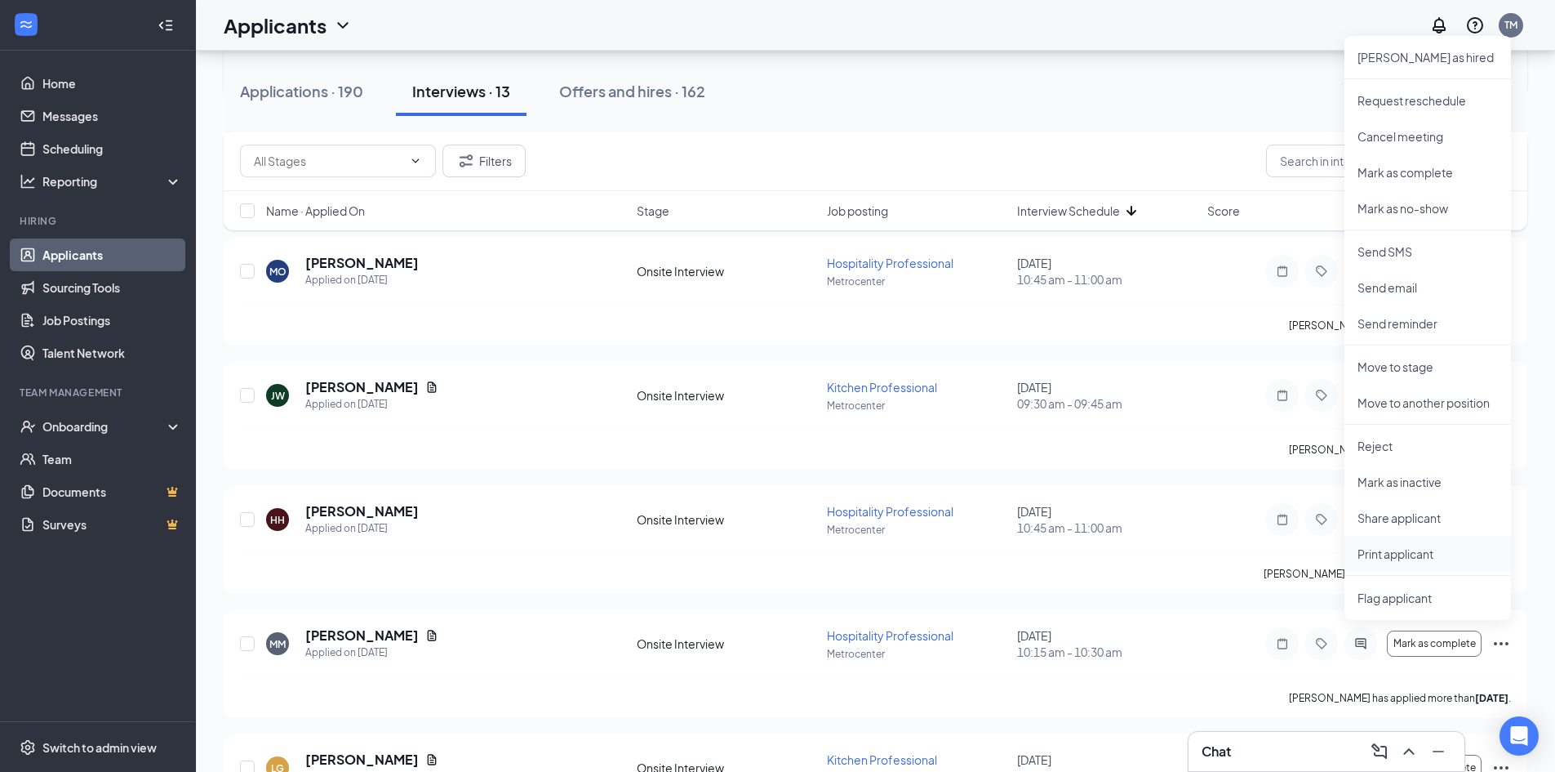
click at [1417, 561] on p "Print applicant" at bounding box center [1428, 553] width 140 height 16
